Goal: Use online tool/utility: Utilize a website feature to perform a specific function

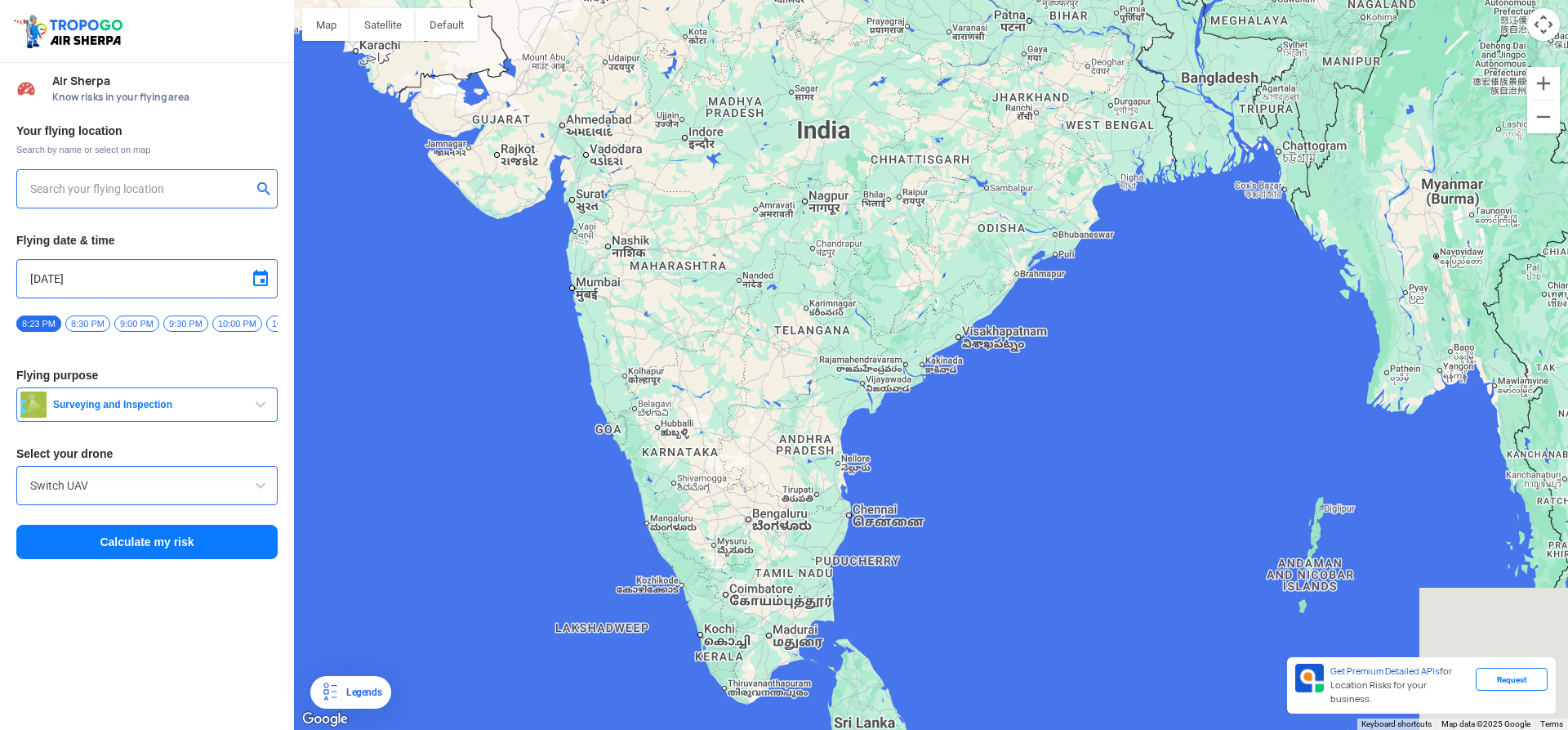
drag, startPoint x: 599, startPoint y: 480, endPoint x: 687, endPoint y: 317, distance: 185.2
click at [695, 300] on div at bounding box center [931, 365] width 1274 height 730
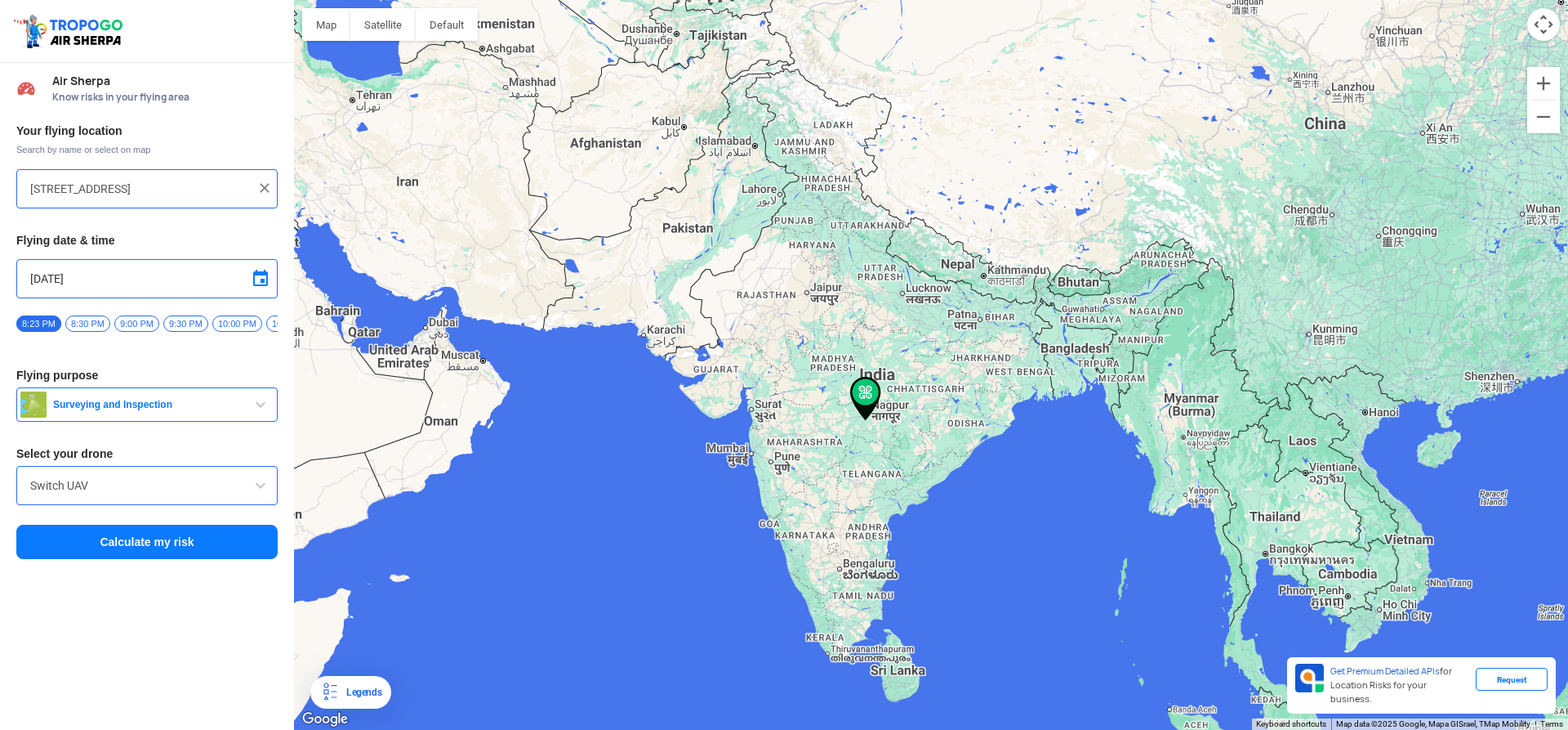
click at [773, 528] on div at bounding box center [931, 365] width 1274 height 730
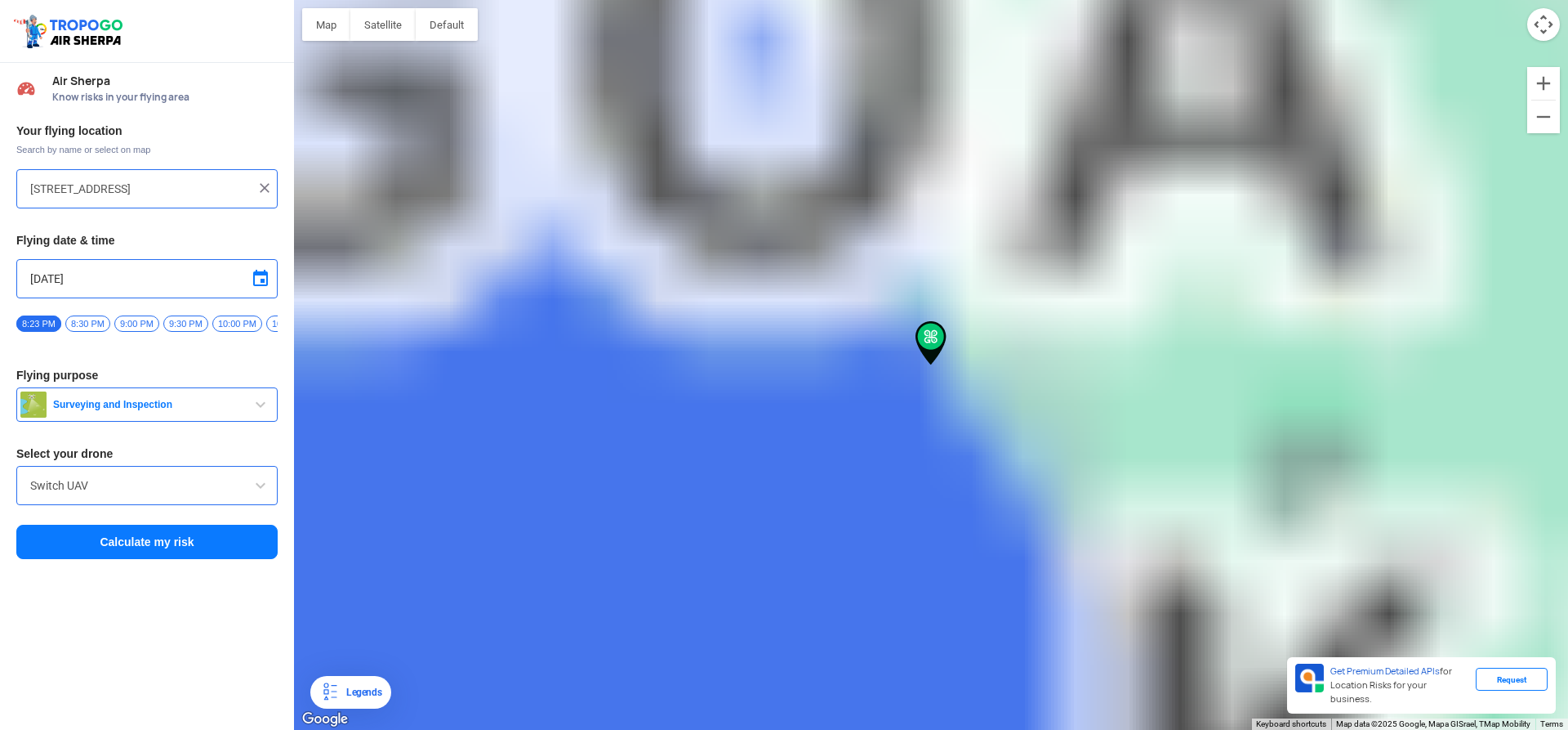
type input "Gonval, [GEOGRAPHIC_DATA], [GEOGRAPHIC_DATA]"
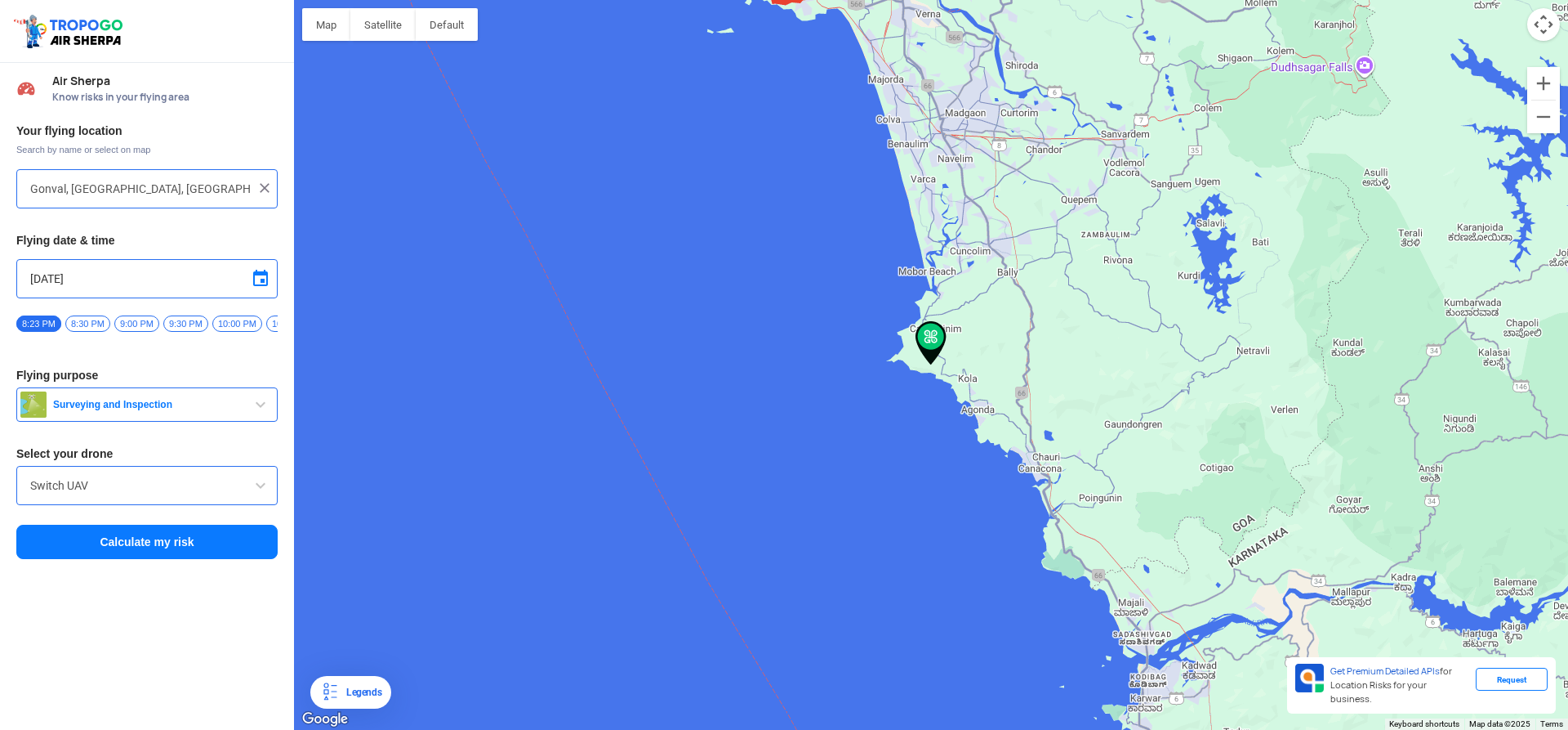
click at [271, 188] on img at bounding box center [264, 188] width 16 height 16
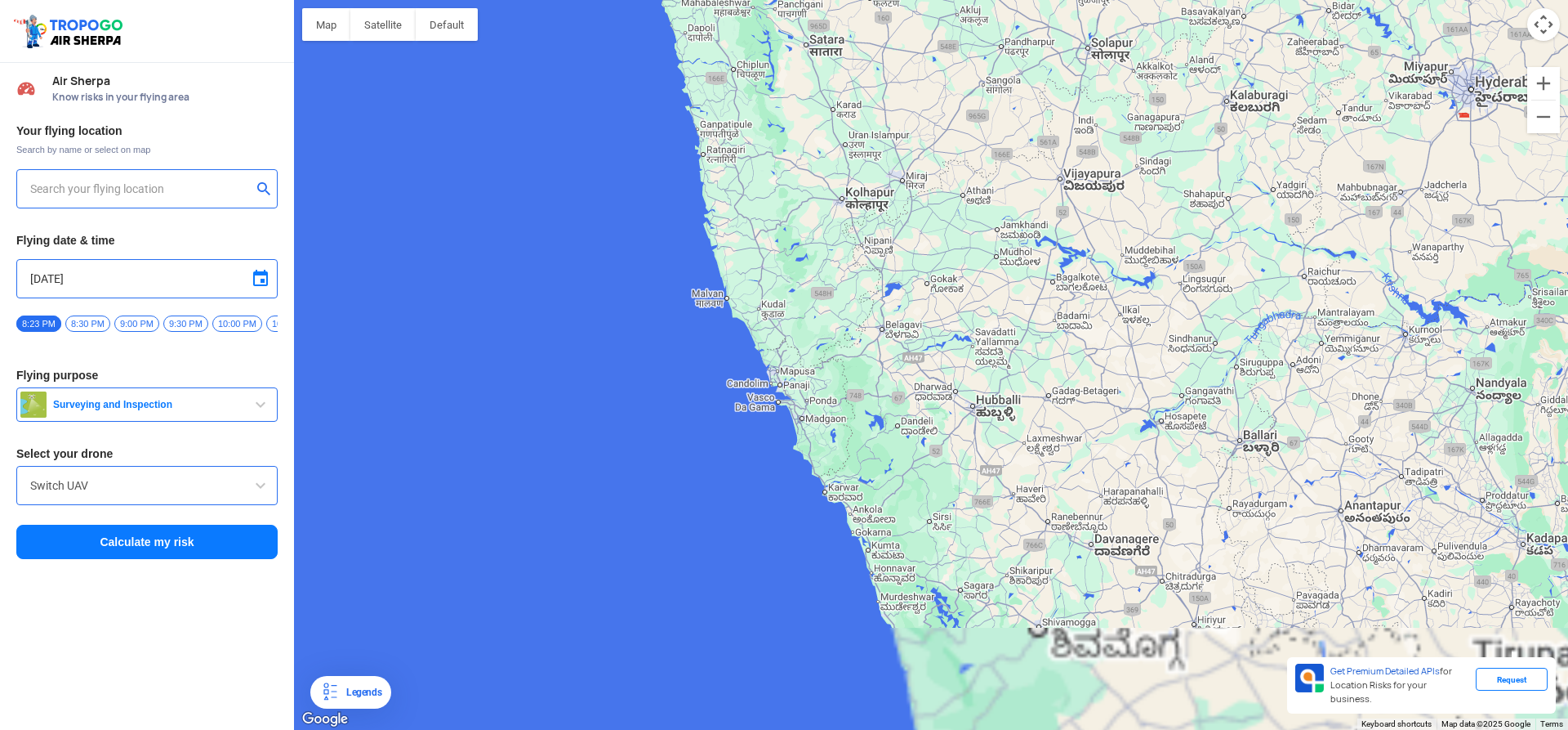
drag, startPoint x: 531, startPoint y: 504, endPoint x: 533, endPoint y: 199, distance: 305.0
click at [533, 199] on div at bounding box center [931, 365] width 1274 height 730
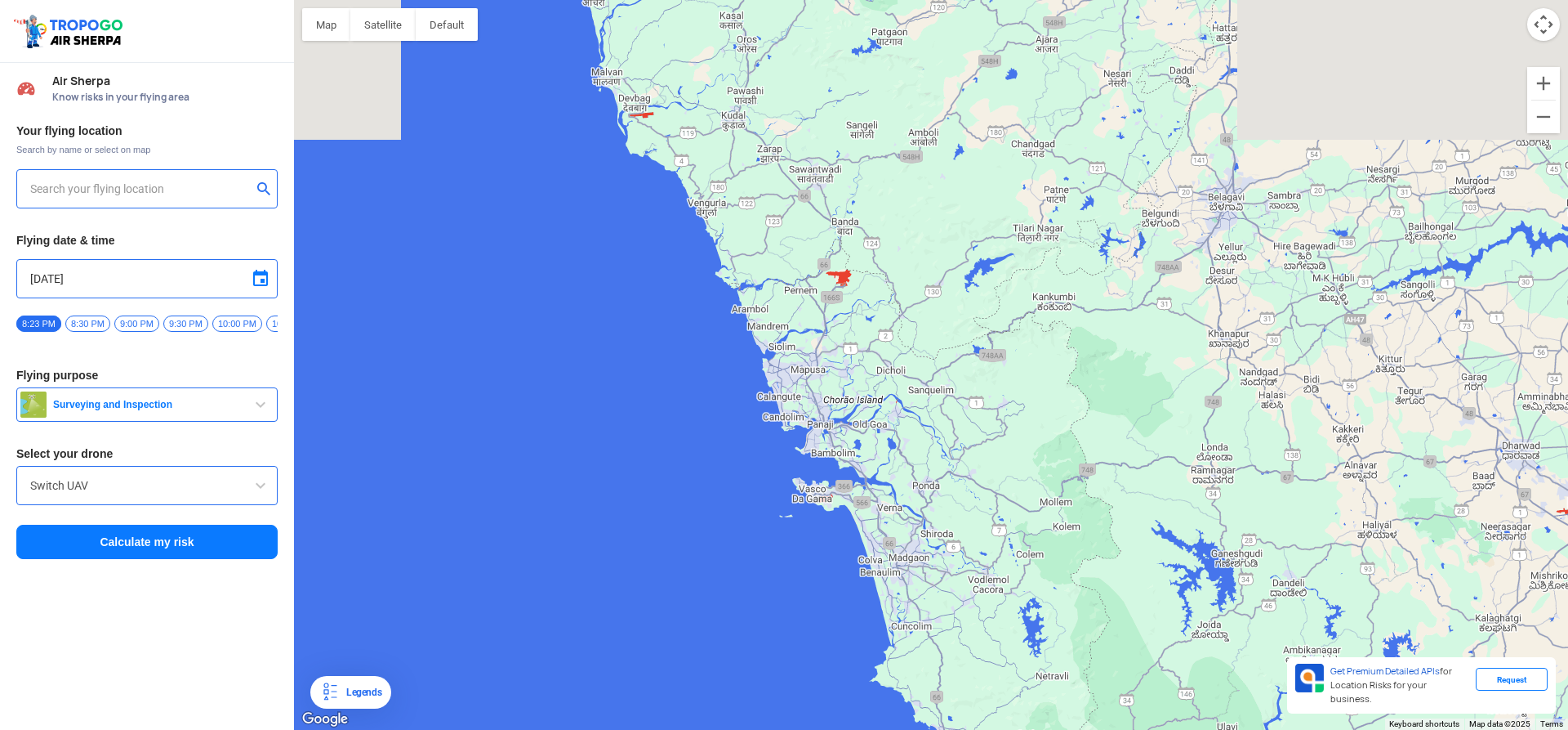
drag, startPoint x: 734, startPoint y: 433, endPoint x: 743, endPoint y: 665, distance: 232.2
click at [743, 665] on div at bounding box center [931, 365] width 1274 height 730
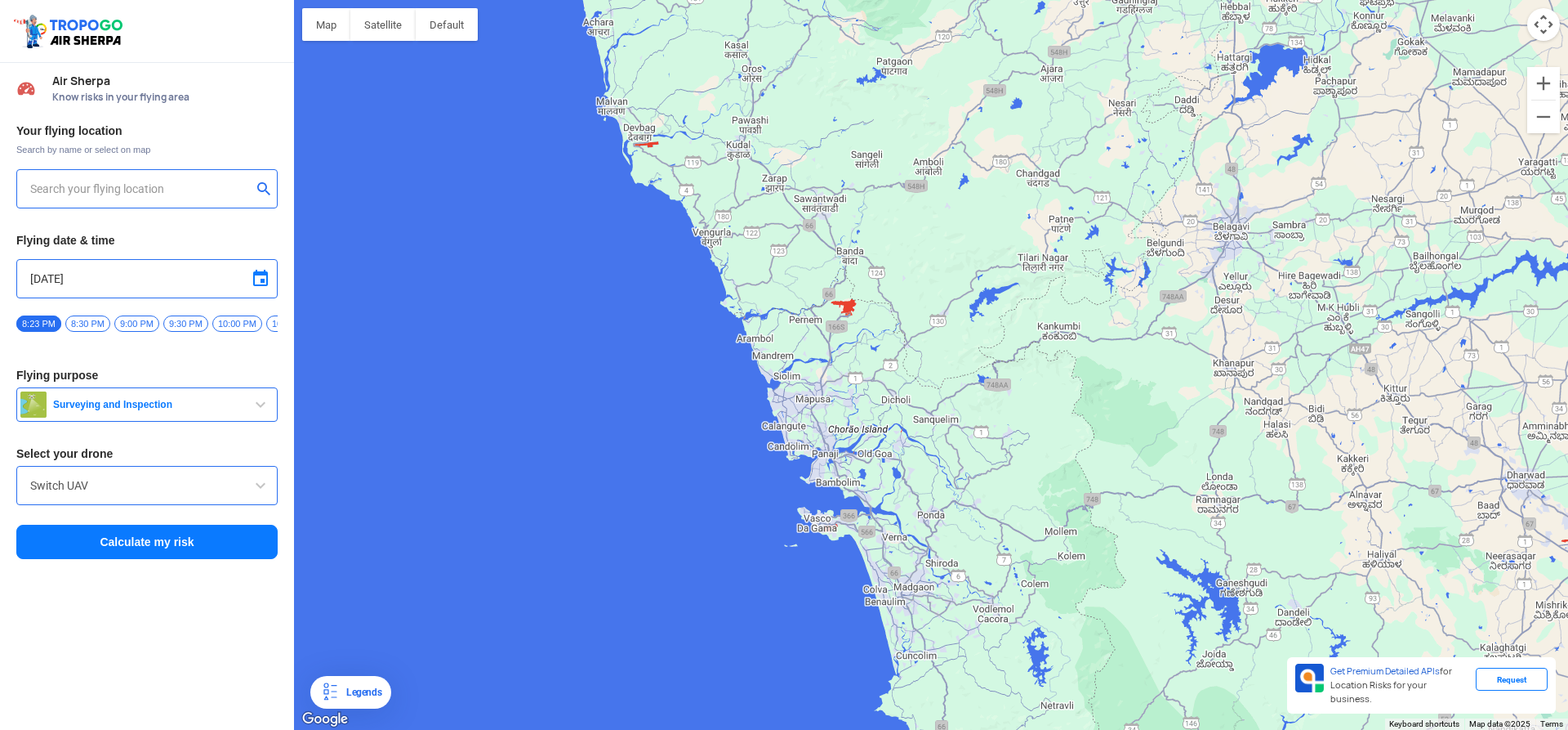
click at [748, 342] on div at bounding box center [931, 365] width 1274 height 730
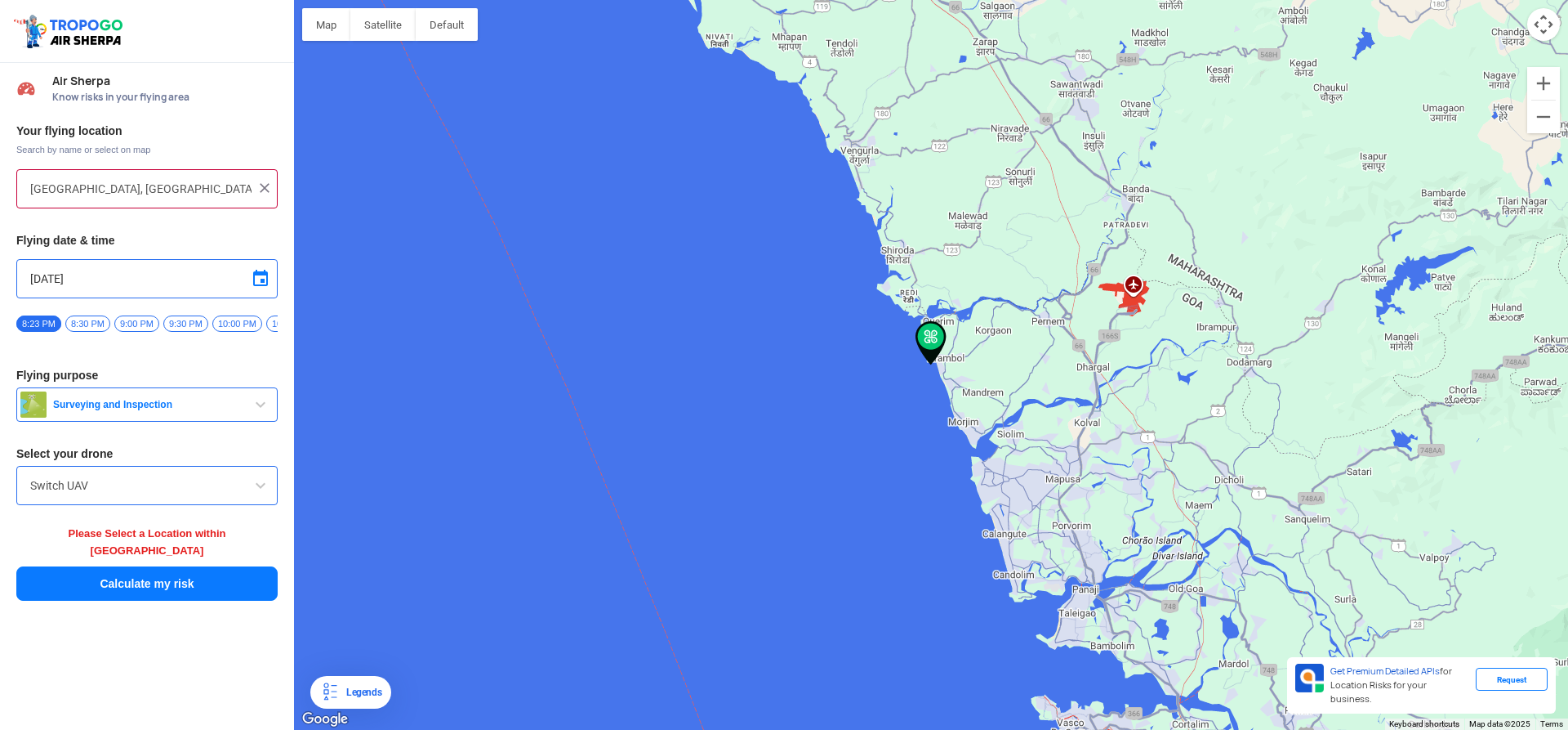
click at [232, 581] on button "Calculate my risk" at bounding box center [146, 584] width 261 height 34
click at [264, 577] on button "Calculate my risk" at bounding box center [146, 584] width 261 height 34
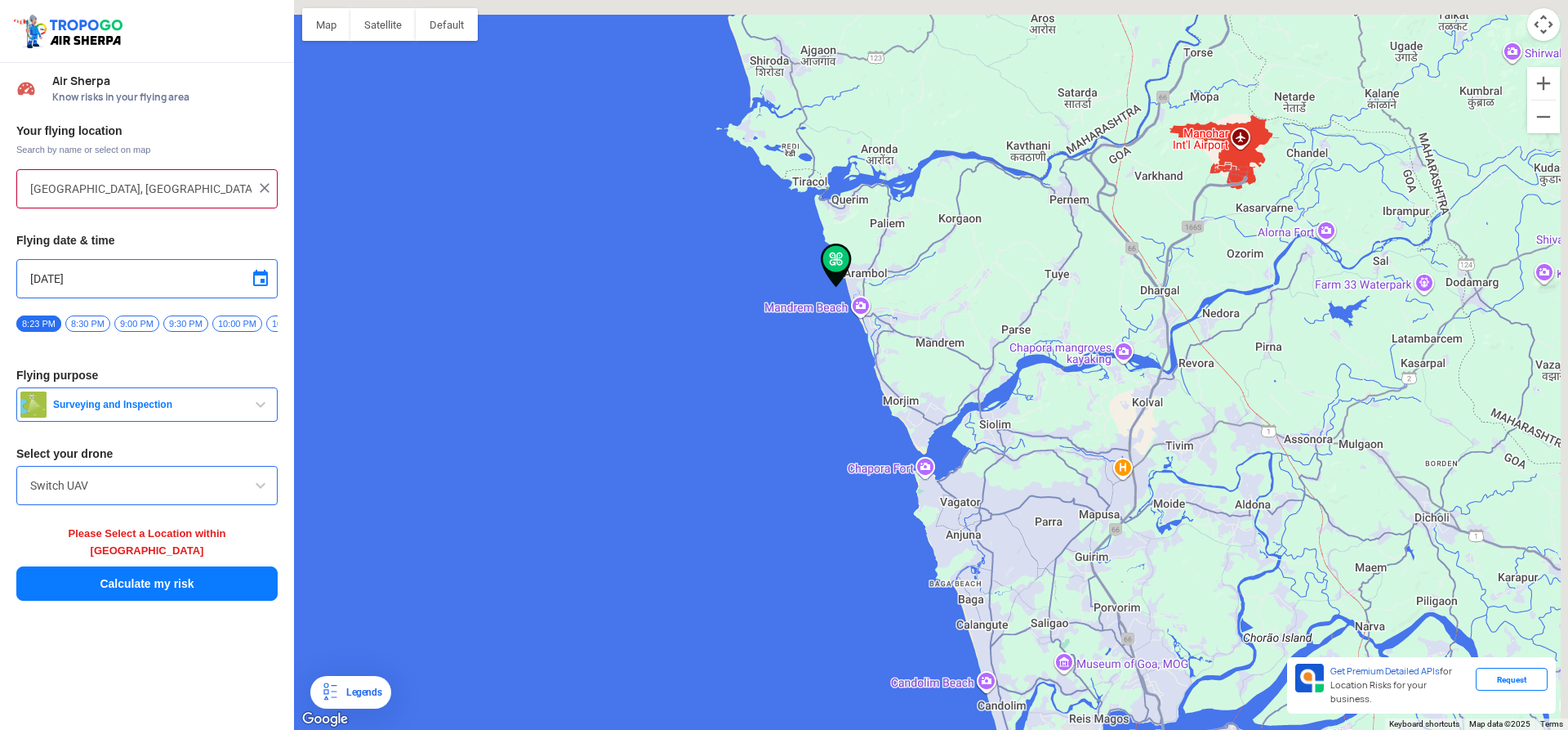
drag, startPoint x: 904, startPoint y: 451, endPoint x: 697, endPoint y: 507, distance: 214.4
click at [697, 507] on div at bounding box center [931, 365] width 1274 height 730
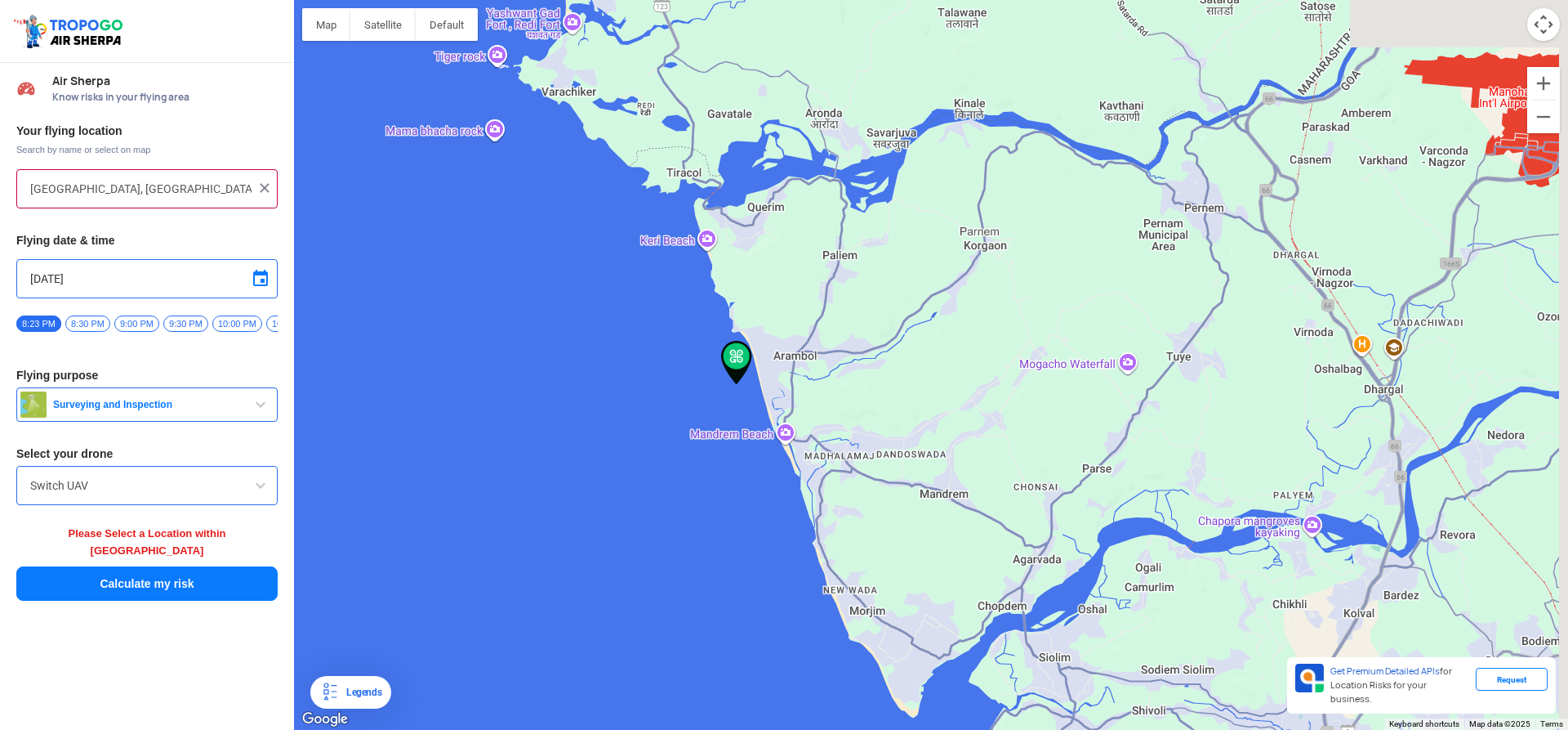
drag, startPoint x: 930, startPoint y: 373, endPoint x: 734, endPoint y: 564, distance: 273.7
click at [738, 573] on div at bounding box center [931, 365] width 1274 height 730
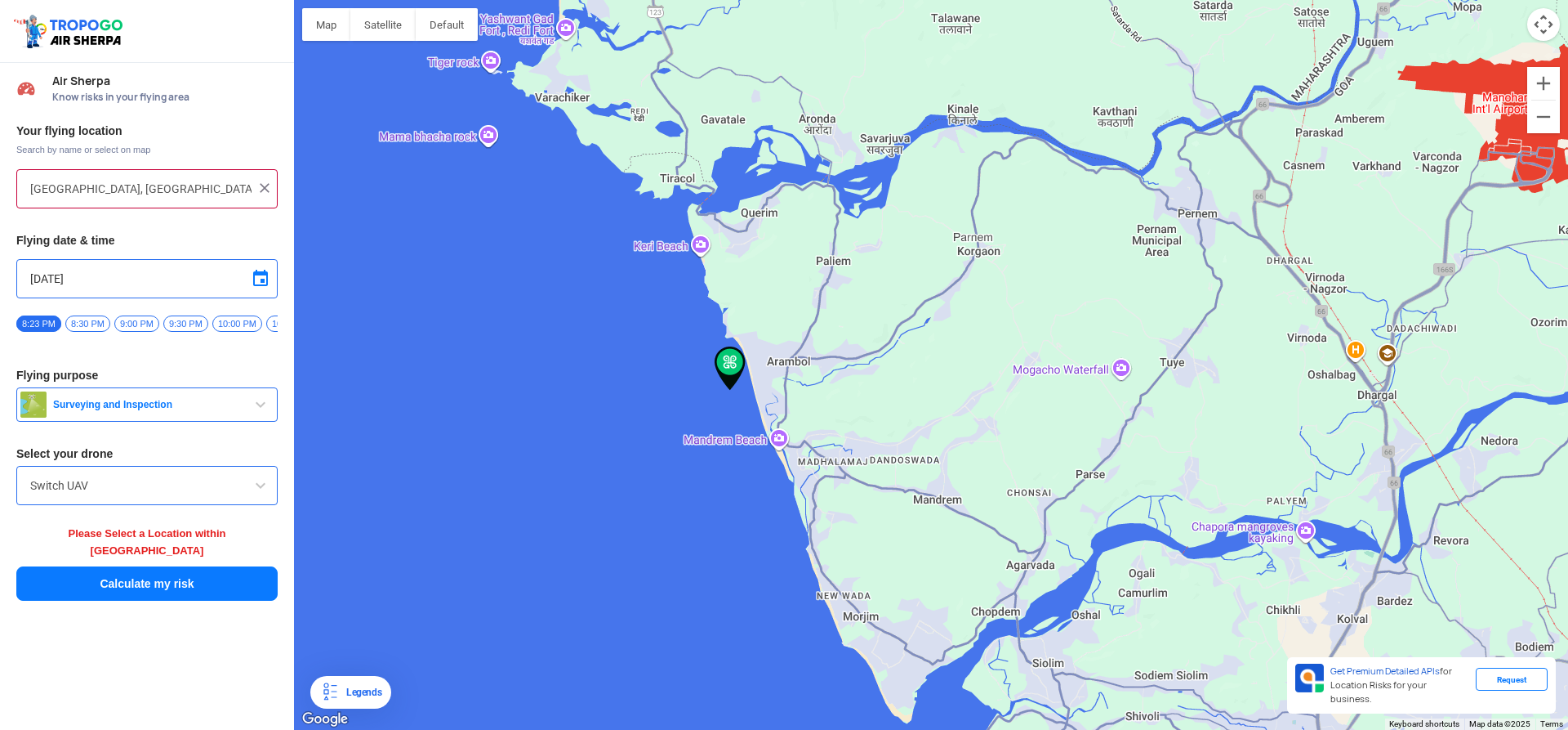
click at [769, 375] on div at bounding box center [931, 365] width 1274 height 730
type input "[GEOGRAPHIC_DATA], [GEOGRAPHIC_DATA][PERSON_NAME] Wada,, [GEOGRAPHIC_DATA], [GE…"
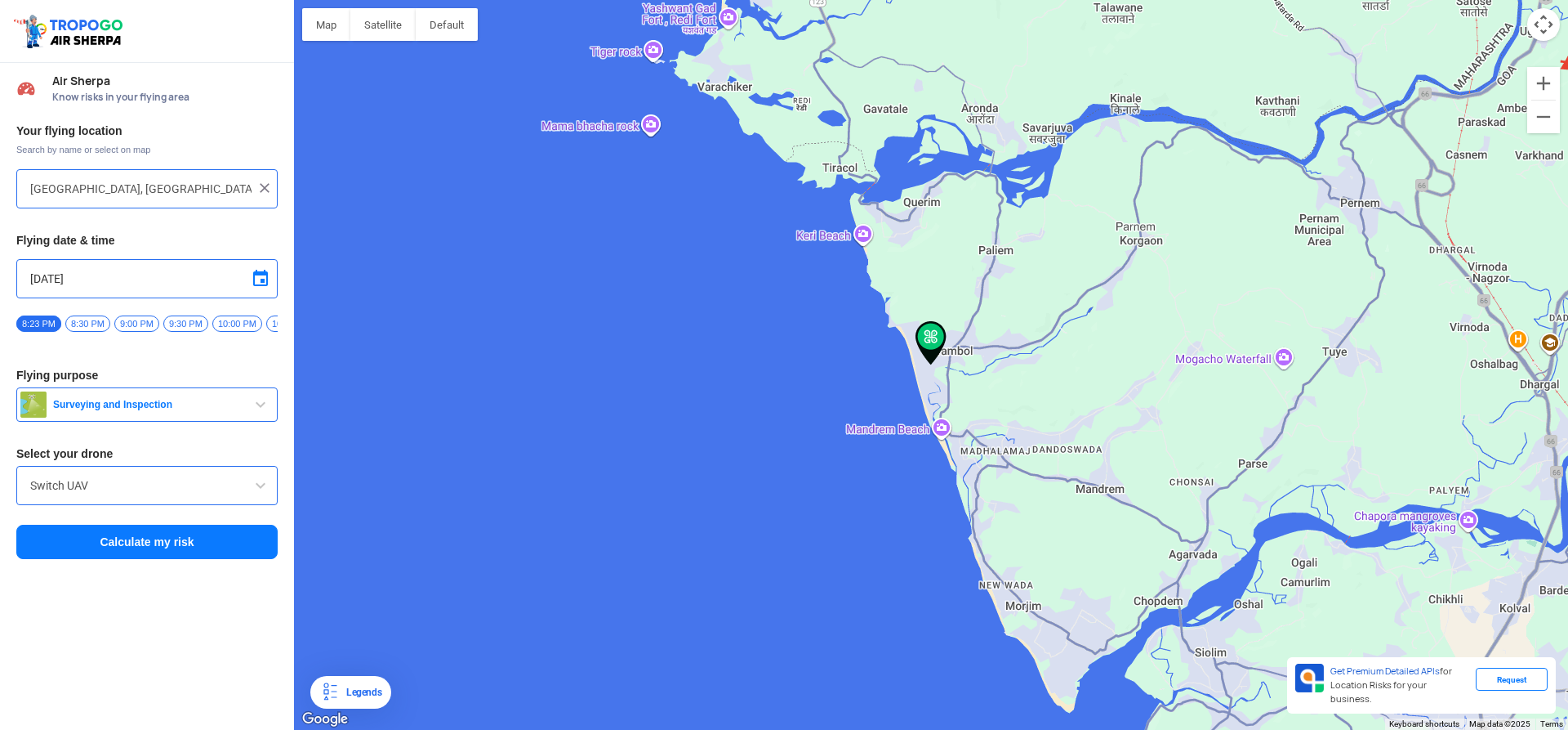
click at [211, 549] on button "Calculate my risk" at bounding box center [146, 542] width 261 height 34
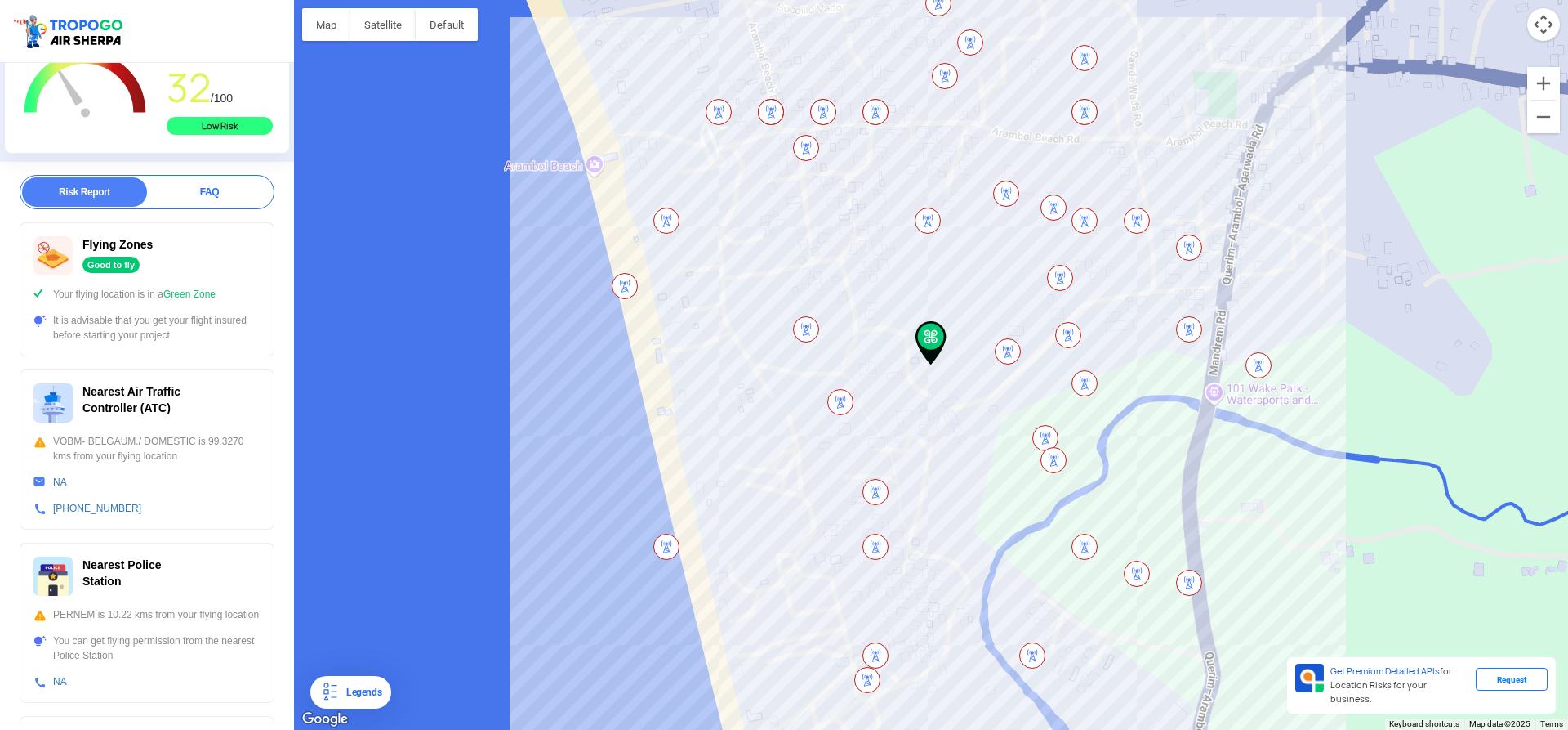
scroll to position [164, 0]
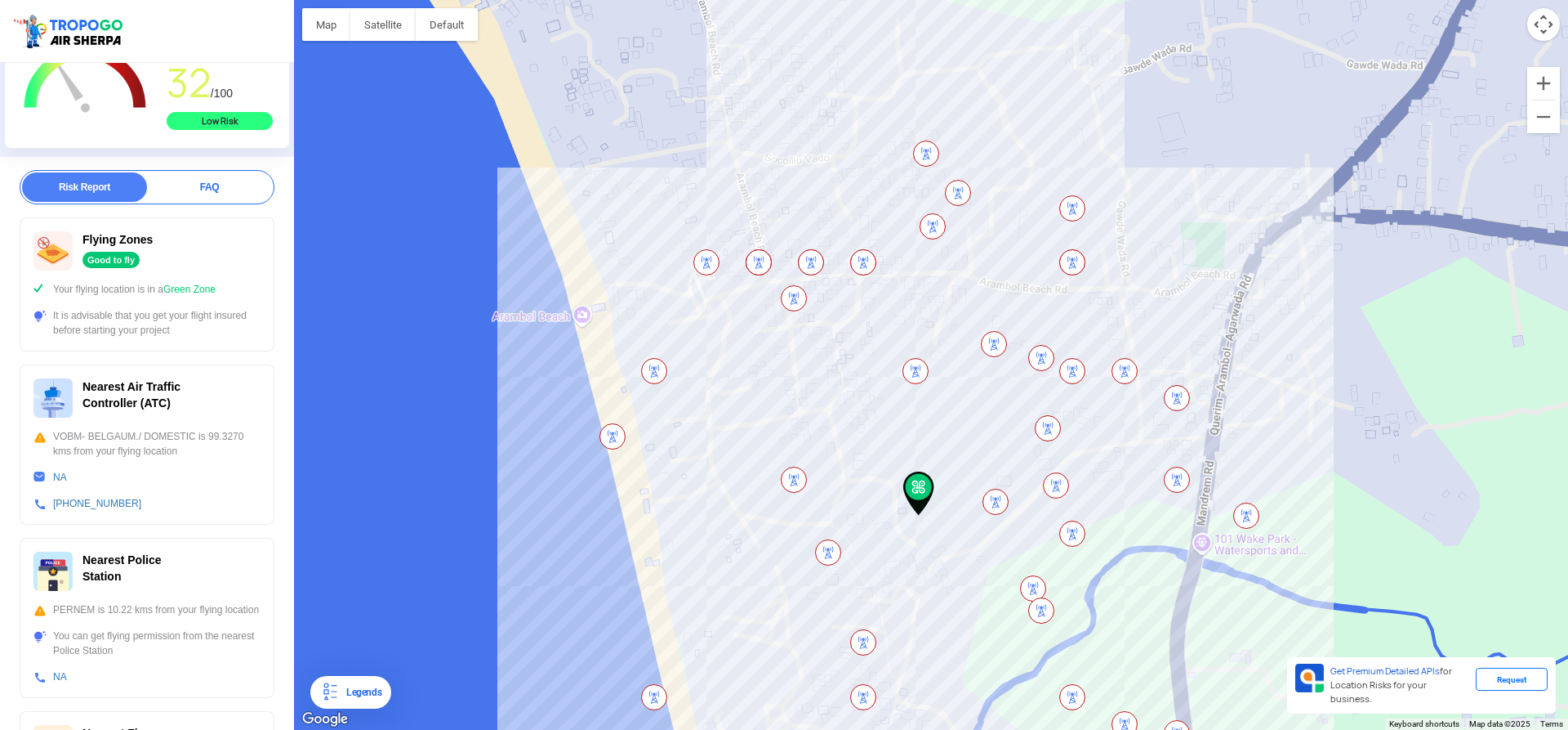
drag, startPoint x: 705, startPoint y: 507, endPoint x: 692, endPoint y: 659, distance: 152.6
click at [692, 659] on div at bounding box center [931, 365] width 1274 height 730
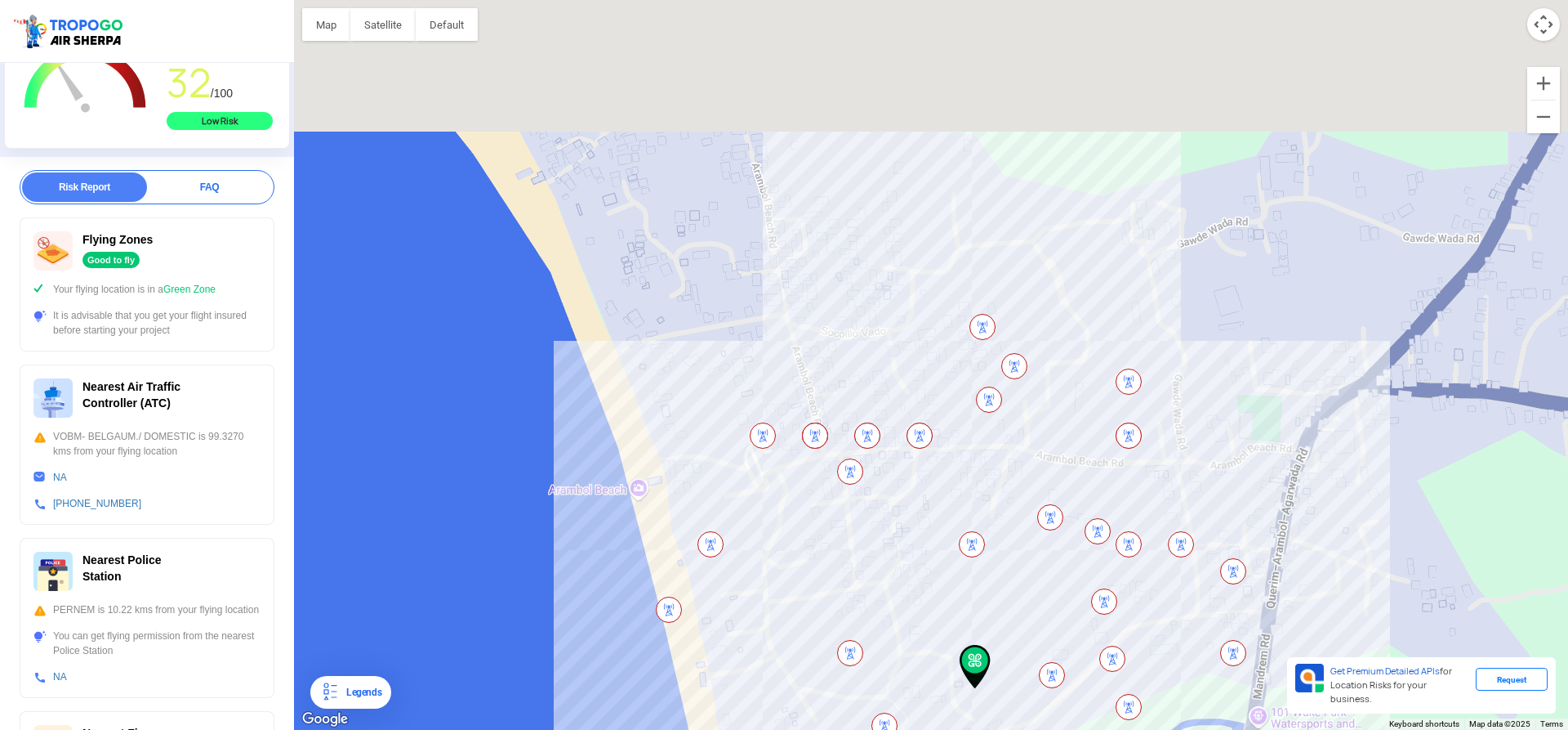
drag, startPoint x: 667, startPoint y: 446, endPoint x: 727, endPoint y: 625, distance: 188.8
click at [727, 625] on div at bounding box center [931, 365] width 1274 height 730
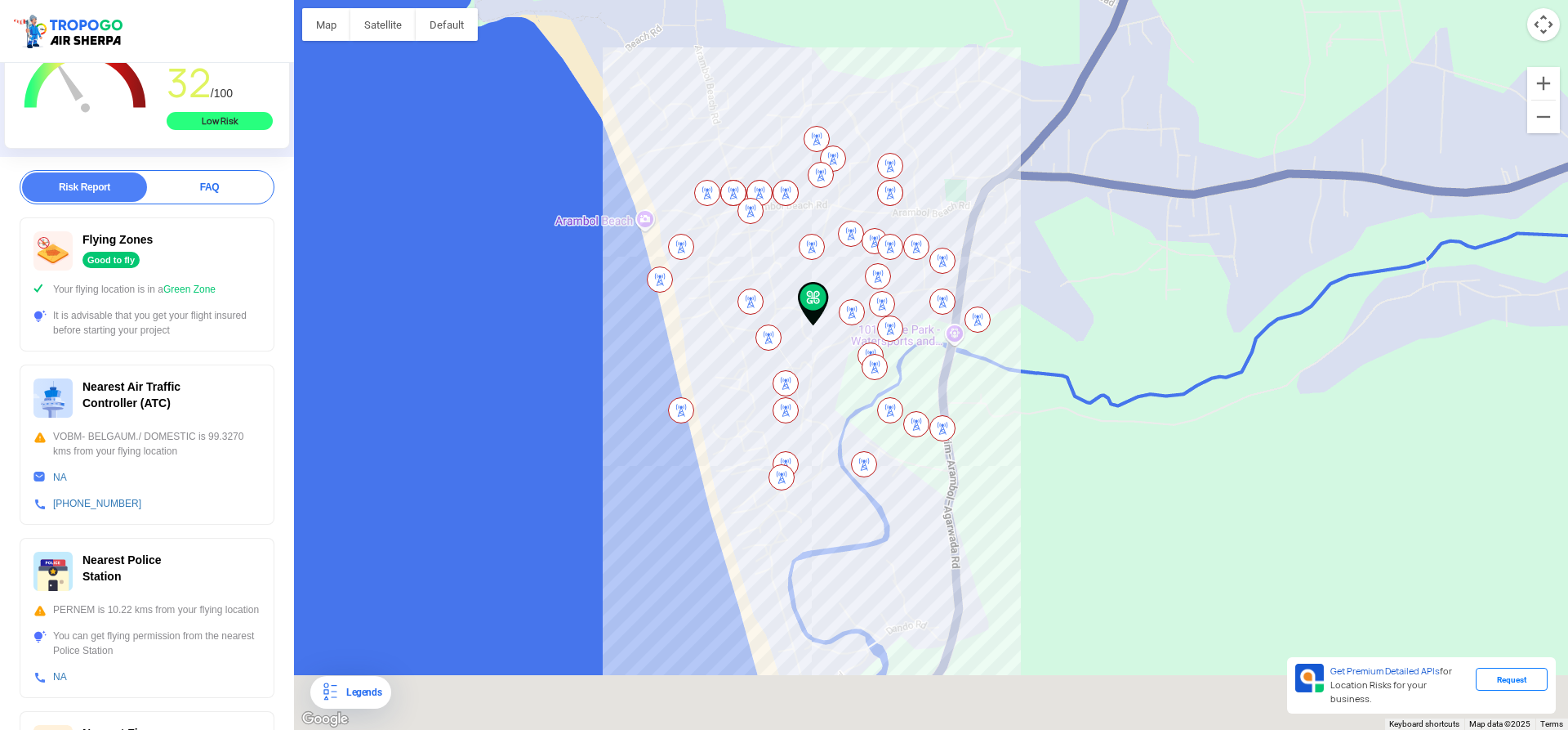
drag, startPoint x: 839, startPoint y: 608, endPoint x: 788, endPoint y: 322, distance: 290.5
click at [788, 322] on div at bounding box center [931, 365] width 1274 height 730
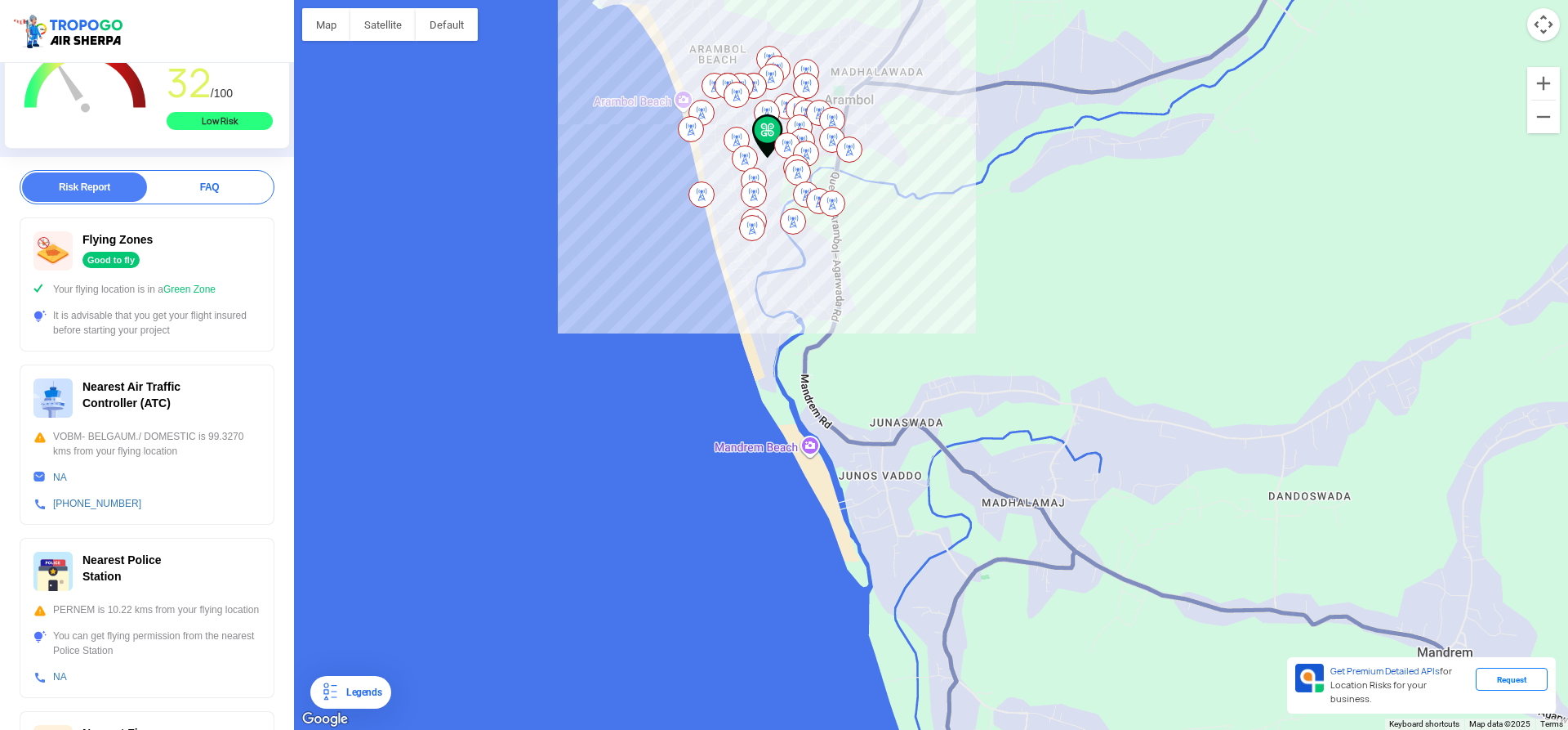
drag, startPoint x: 844, startPoint y: 631, endPoint x: 772, endPoint y: 385, distance: 256.3
click at [772, 385] on div at bounding box center [931, 365] width 1274 height 730
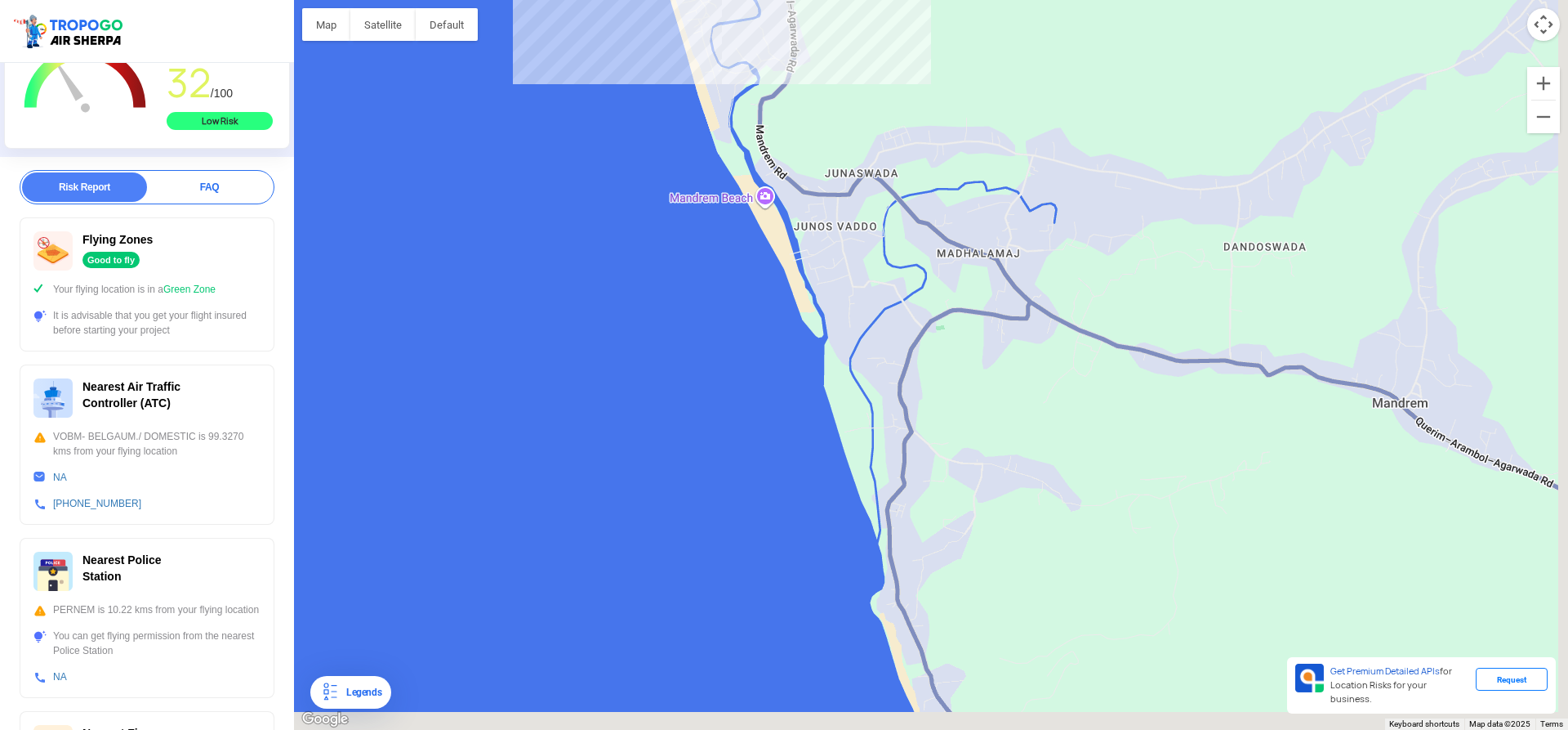
drag, startPoint x: 895, startPoint y: 447, endPoint x: 857, endPoint y: 249, distance: 201.6
click at [860, 250] on div at bounding box center [931, 365] width 1274 height 730
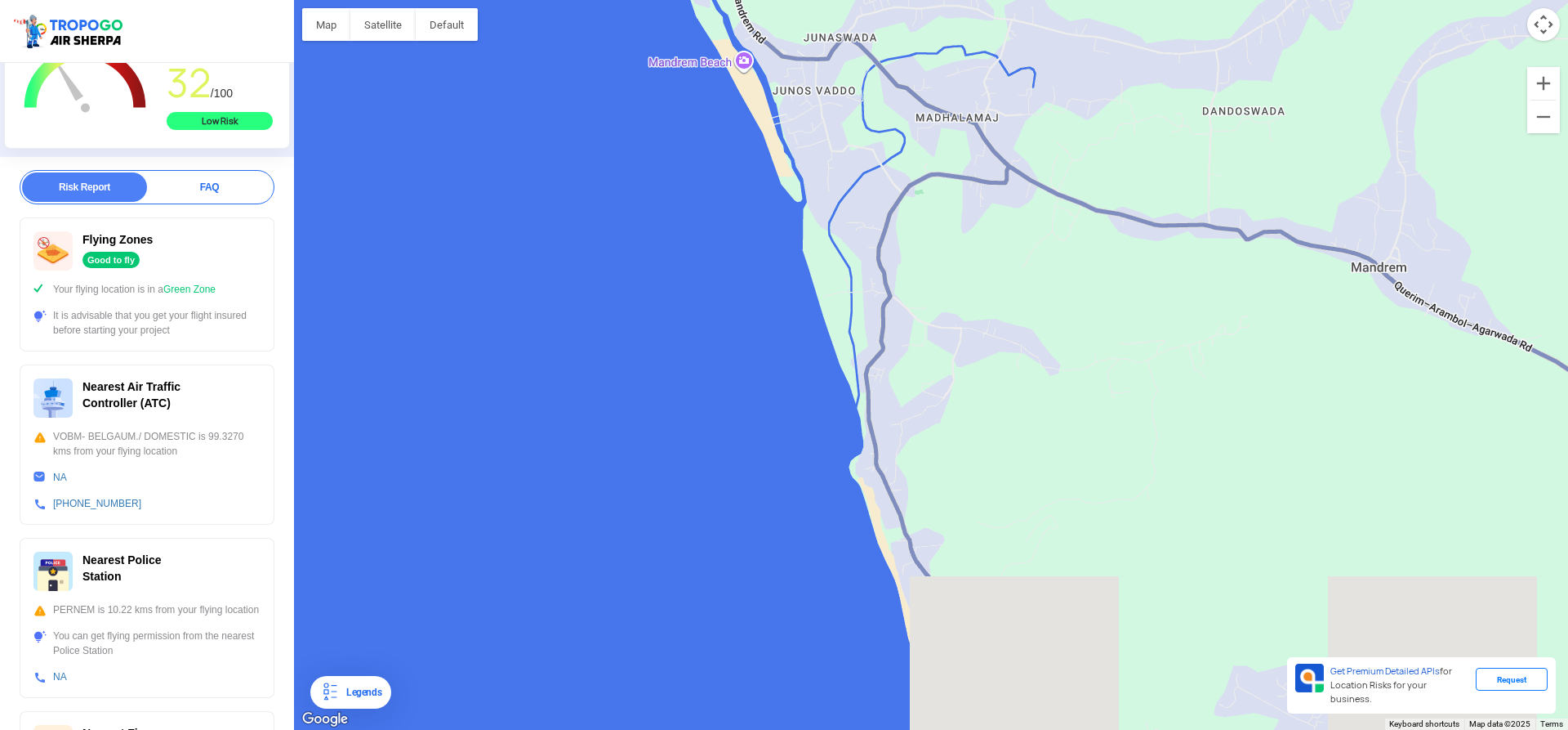
drag, startPoint x: 911, startPoint y: 471, endPoint x: 846, endPoint y: 291, distance: 191.4
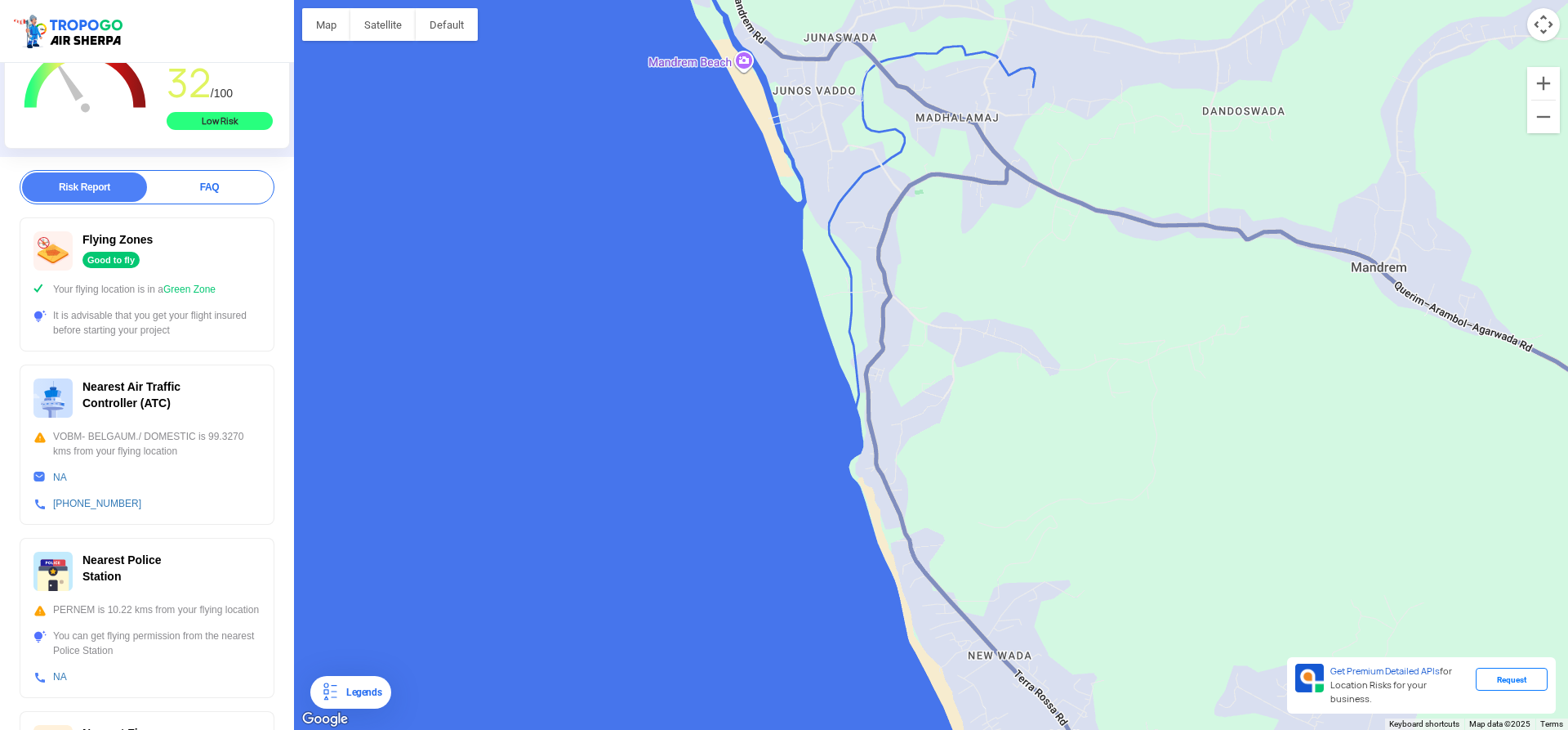
click at [846, 291] on div at bounding box center [931, 365] width 1274 height 730
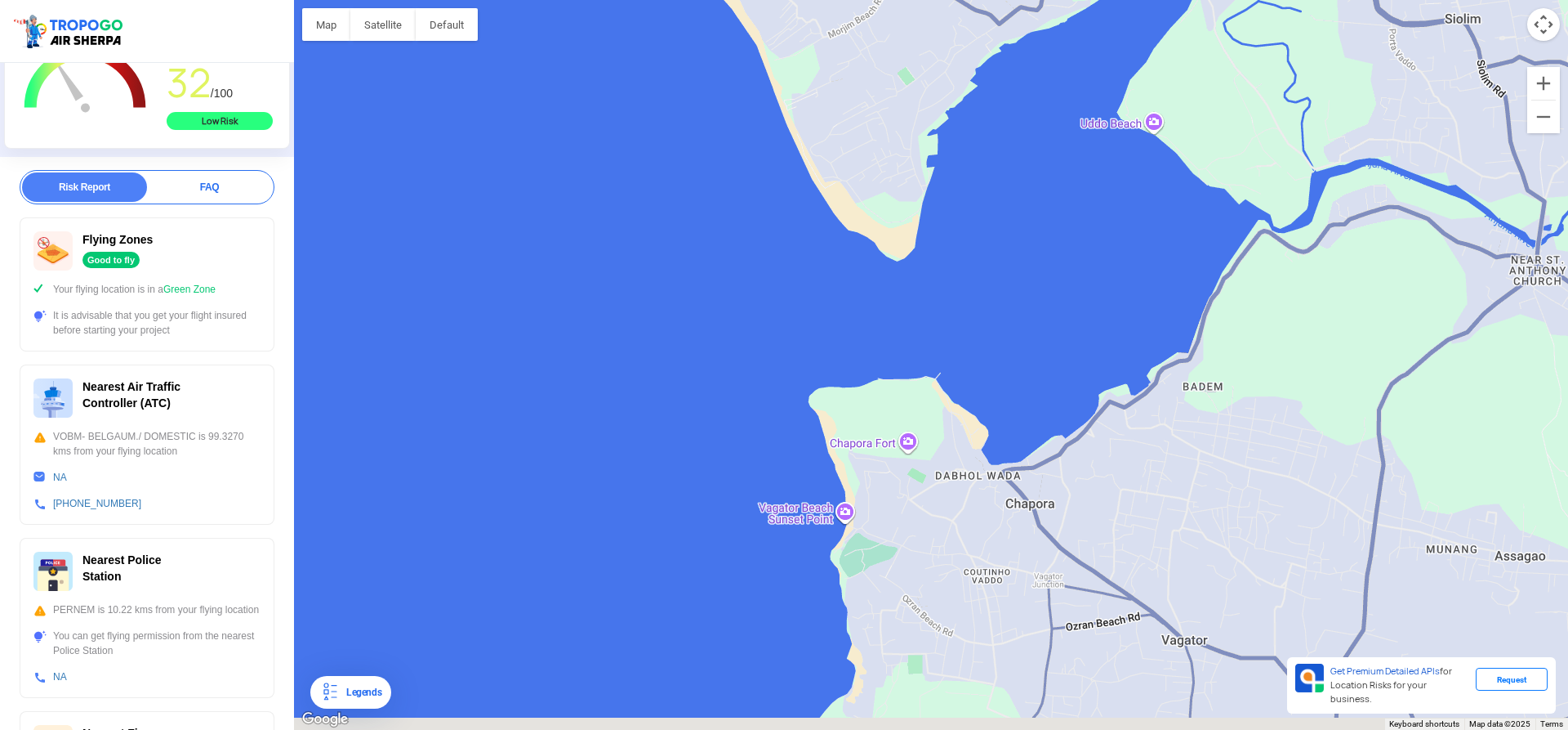
drag, startPoint x: 850, startPoint y: 439, endPoint x: 863, endPoint y: 256, distance: 183.5
click at [863, 261] on div at bounding box center [931, 365] width 1274 height 730
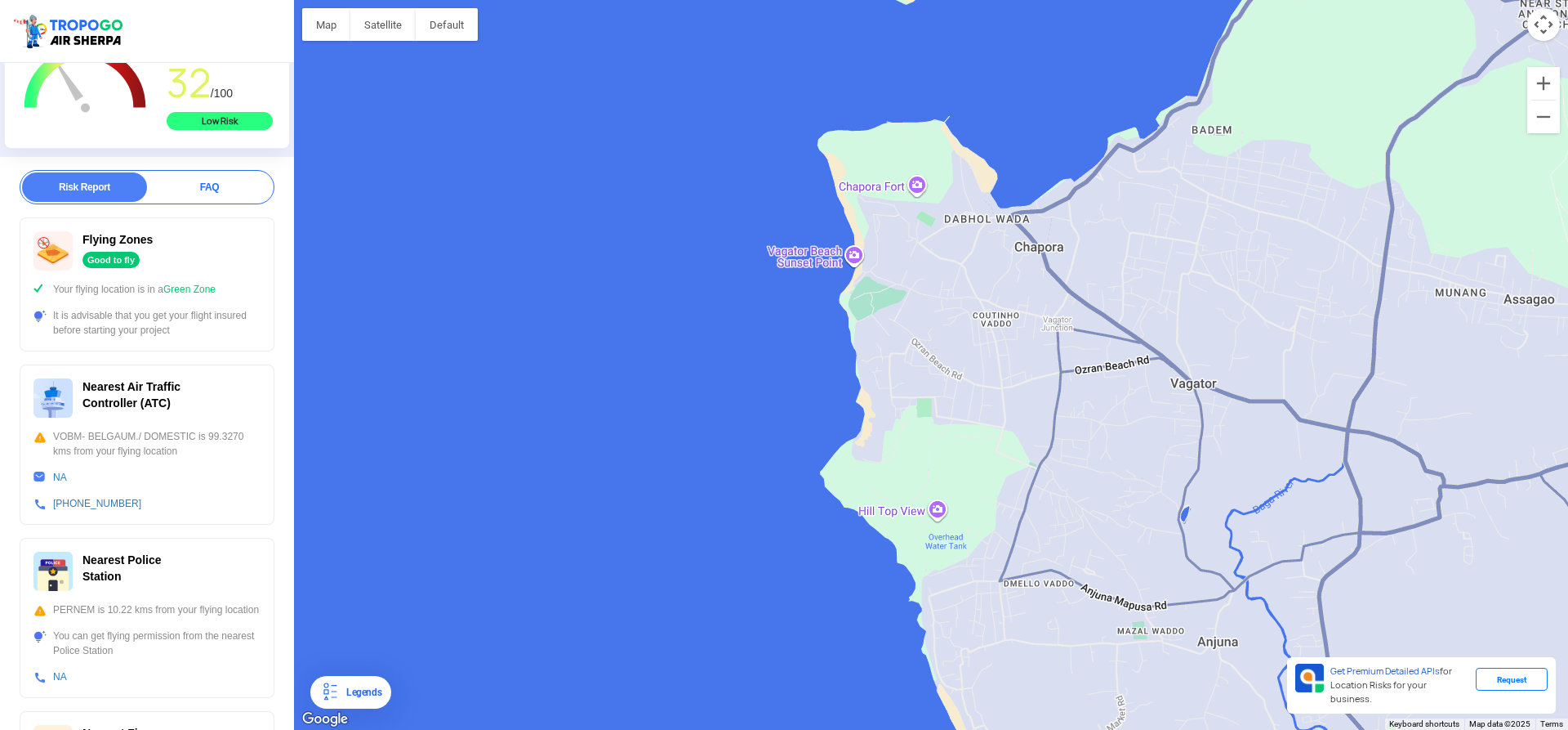
drag, startPoint x: 873, startPoint y: 375, endPoint x: 867, endPoint y: 274, distance: 101.2
click at [869, 277] on div at bounding box center [931, 365] width 1274 height 730
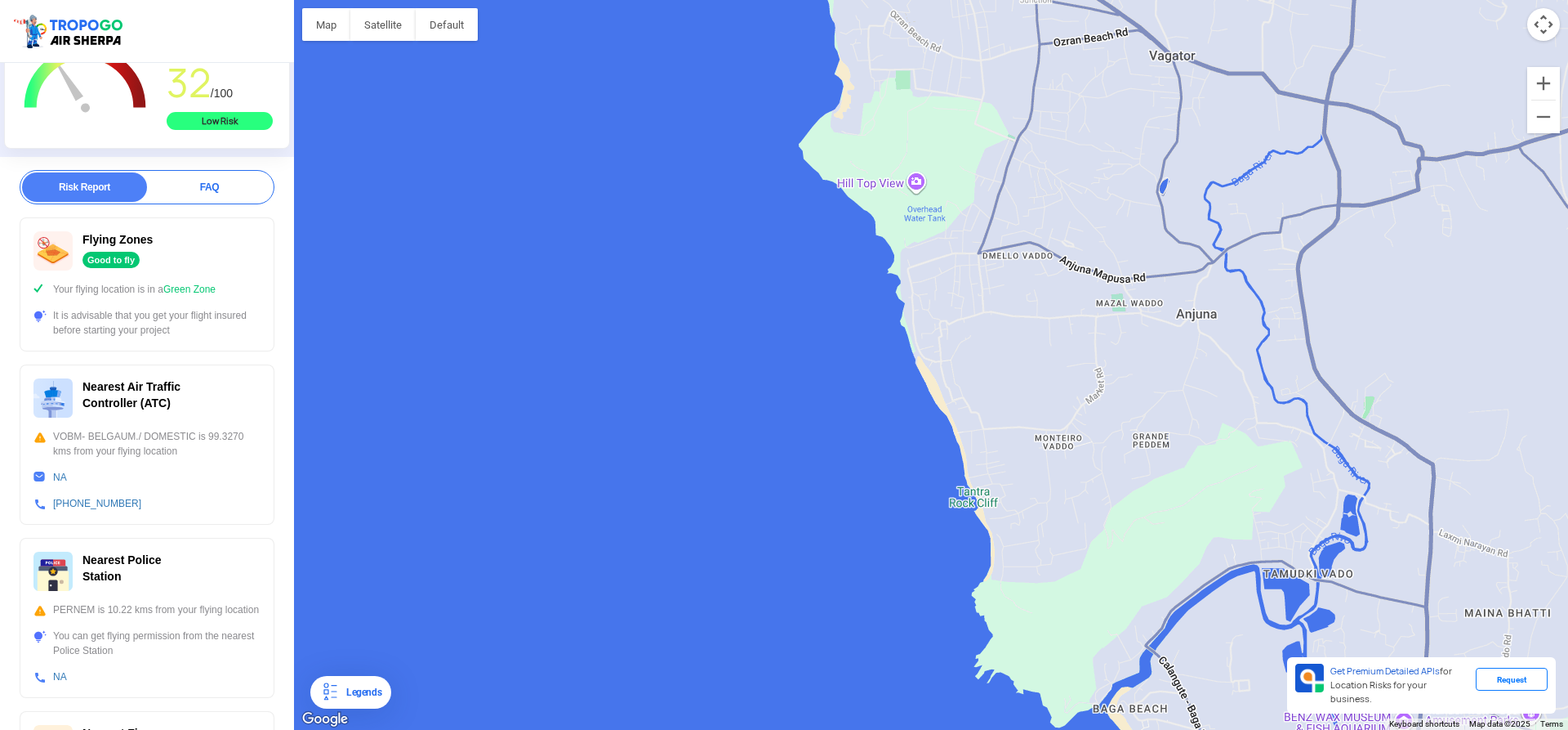
drag, startPoint x: 911, startPoint y: 353, endPoint x: 904, endPoint y: 284, distance: 69.4
click at [904, 284] on div at bounding box center [931, 365] width 1274 height 730
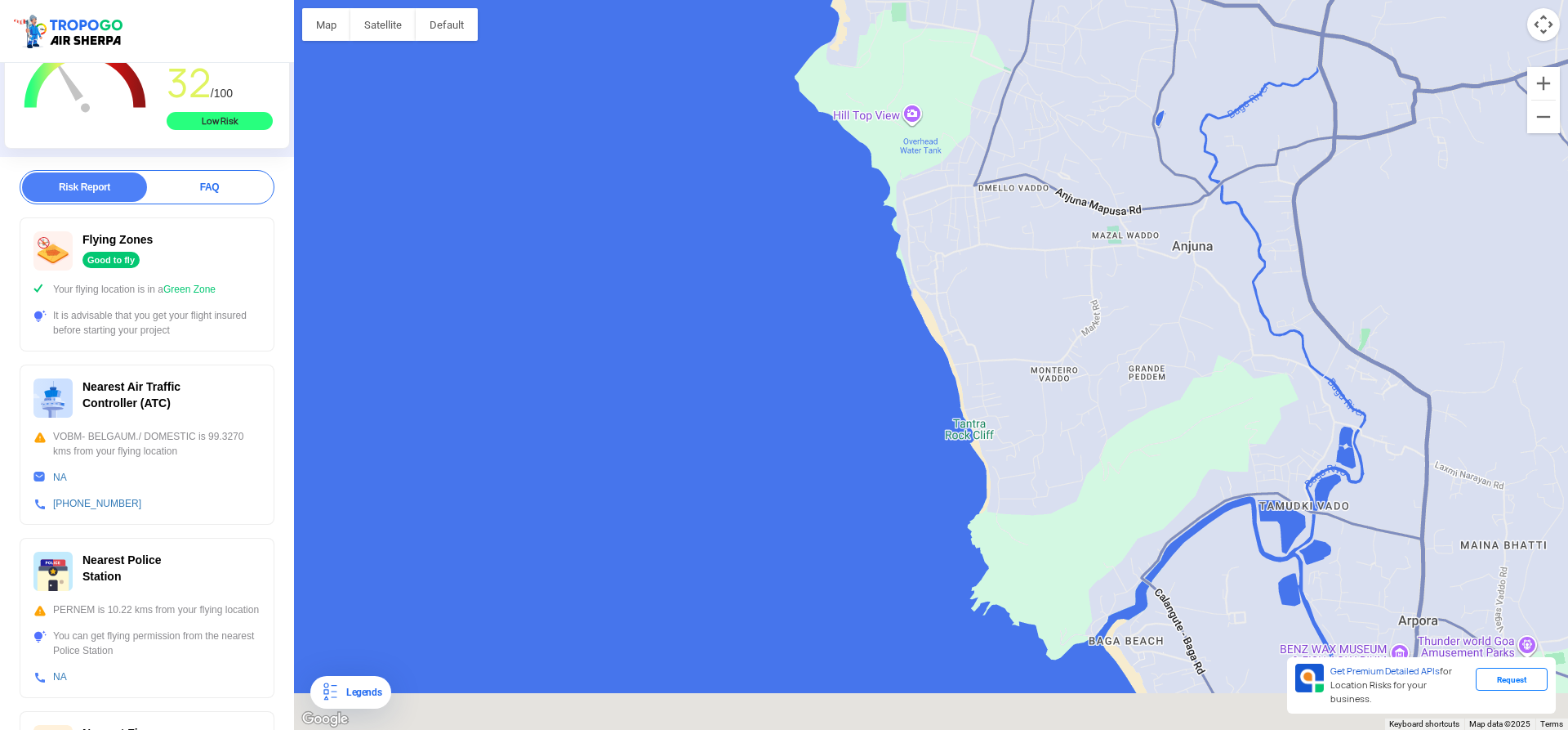
drag, startPoint x: 947, startPoint y: 375, endPoint x: 946, endPoint y: 282, distance: 93.0
click at [946, 282] on div at bounding box center [931, 365] width 1274 height 730
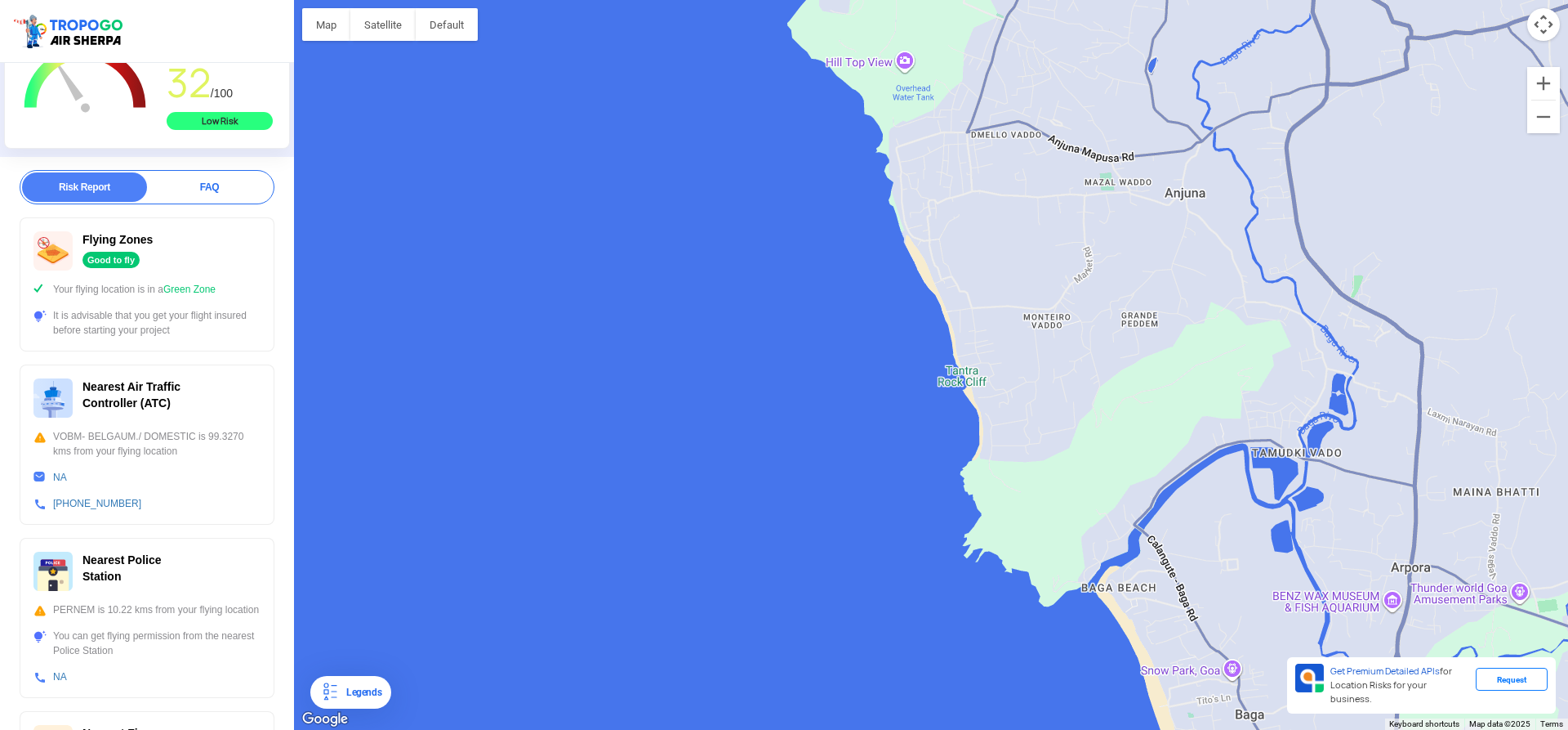
drag, startPoint x: 979, startPoint y: 384, endPoint x: 950, endPoint y: 277, distance: 110.9
click at [950, 277] on div at bounding box center [931, 365] width 1274 height 730
